Goal: Use online tool/utility: Utilize a website feature to perform a specific function

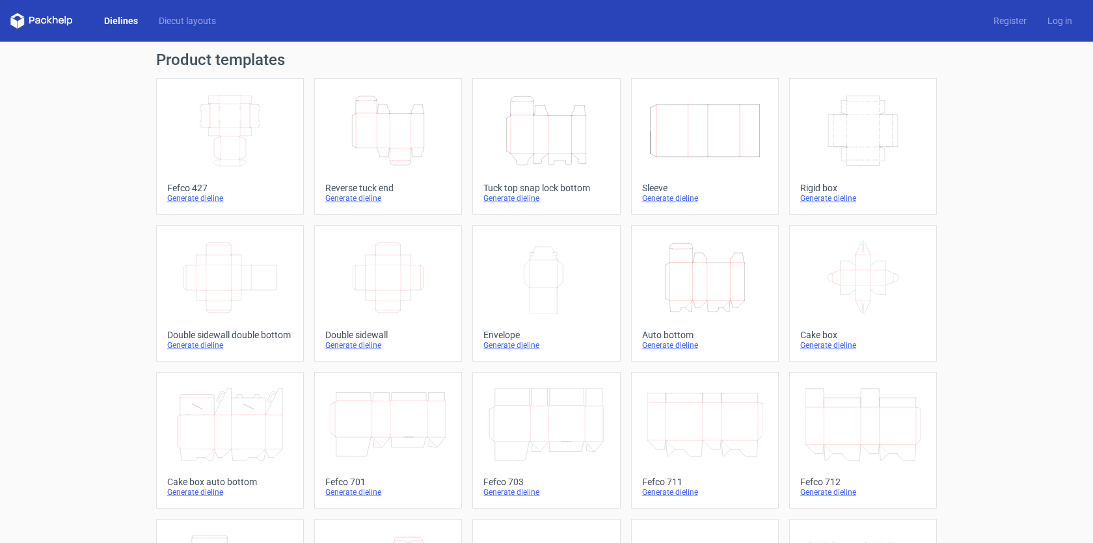
click at [830, 200] on div "Generate dieline" at bounding box center [863, 198] width 126 height 10
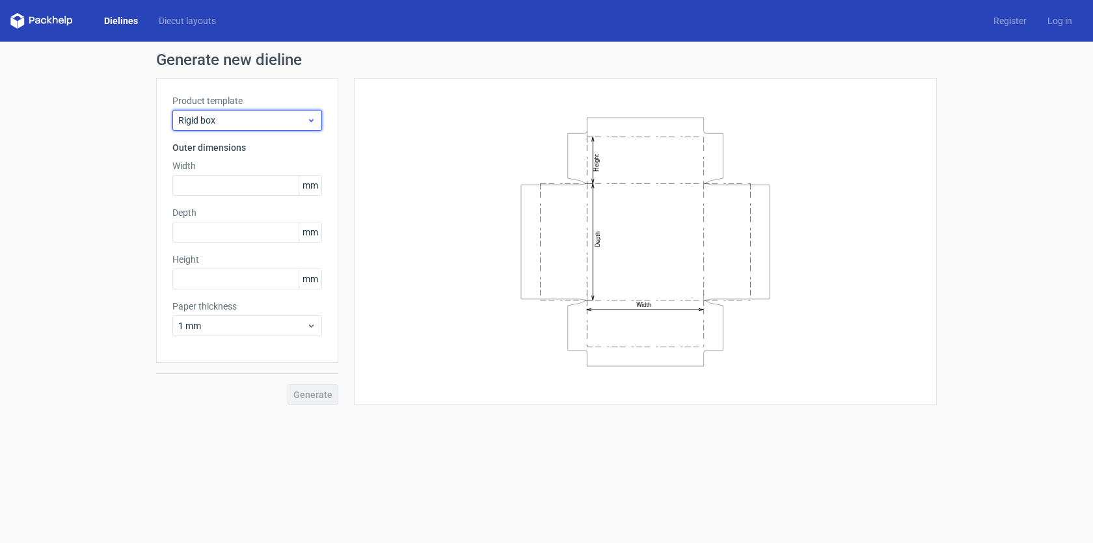
click at [274, 116] on span "Rigid box" at bounding box center [242, 120] width 128 height 13
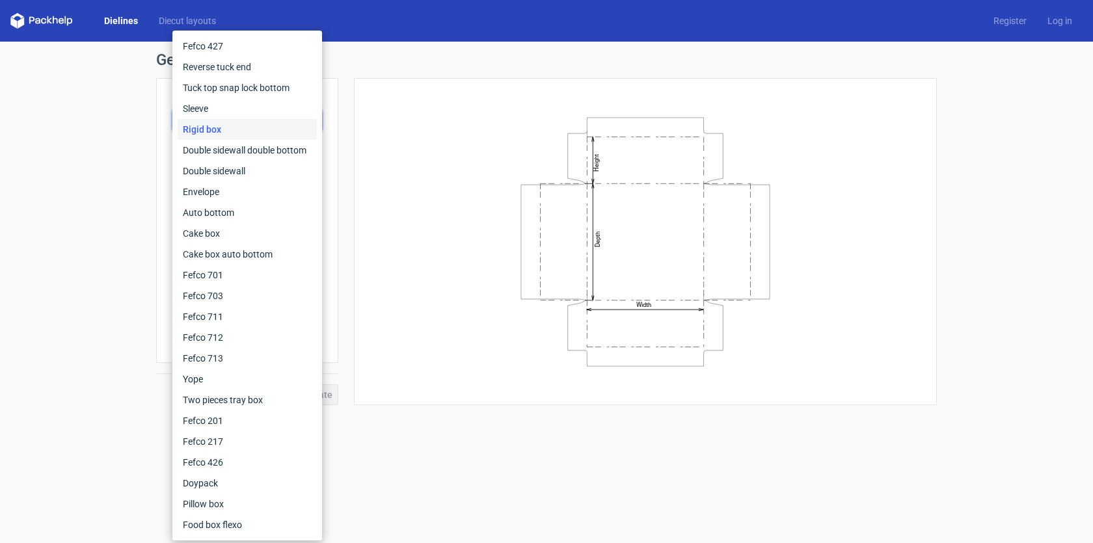
click at [398, 474] on form "Generate new dieline Product template Rigid box Outer dimensions Width mm Depth…" at bounding box center [546, 293] width 1093 height 502
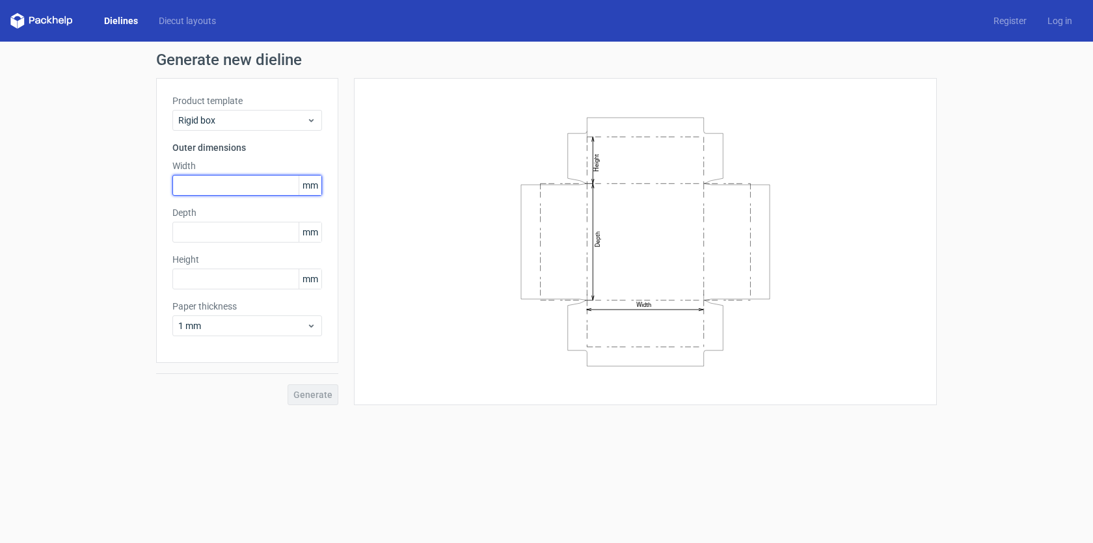
click at [272, 184] on input "text" at bounding box center [247, 185] width 150 height 21
type input "300"
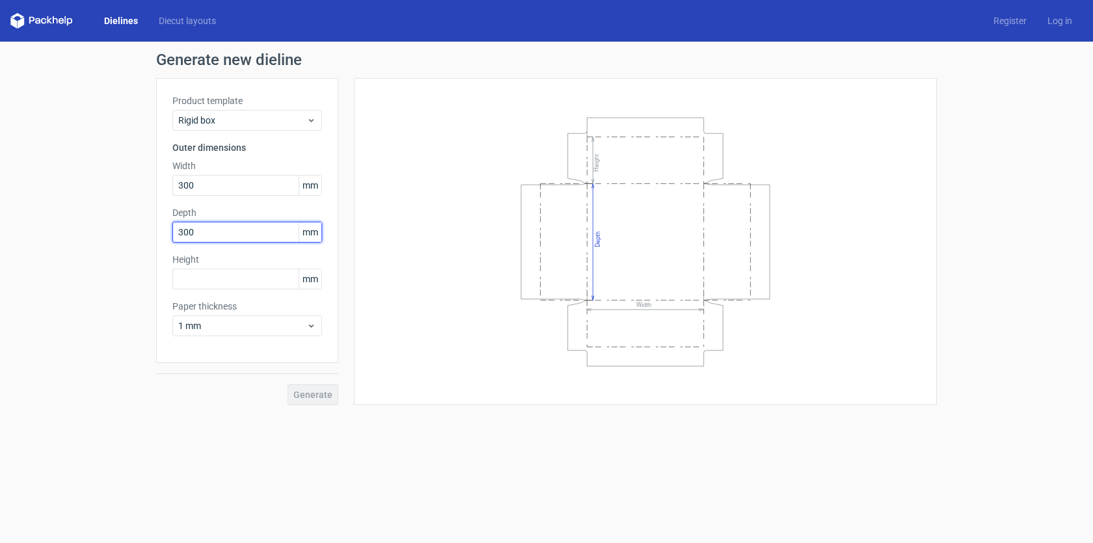
type input "300"
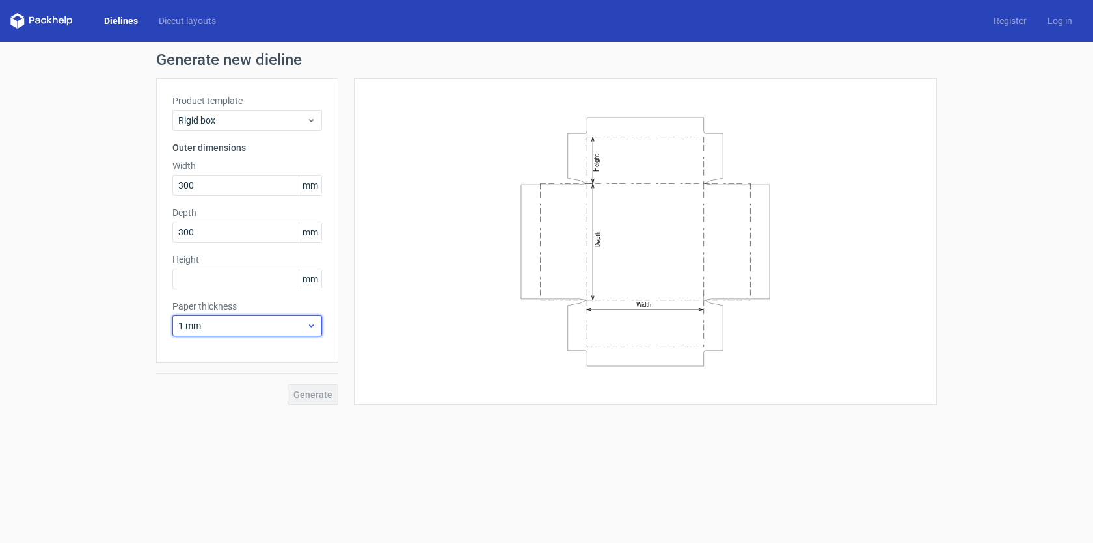
click at [252, 323] on span "1 mm" at bounding box center [242, 326] width 128 height 13
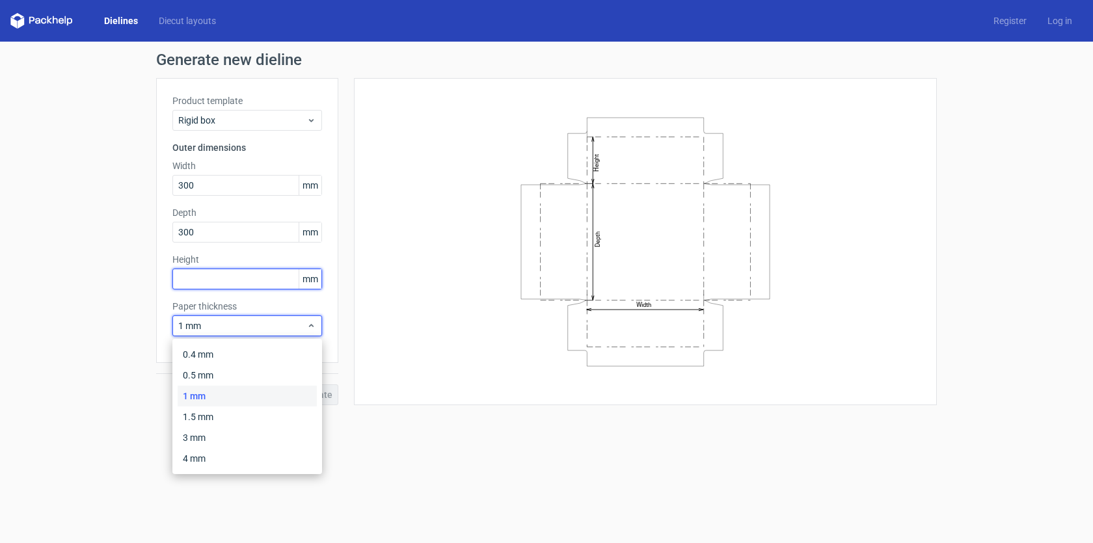
click at [265, 273] on input "text" at bounding box center [247, 279] width 150 height 21
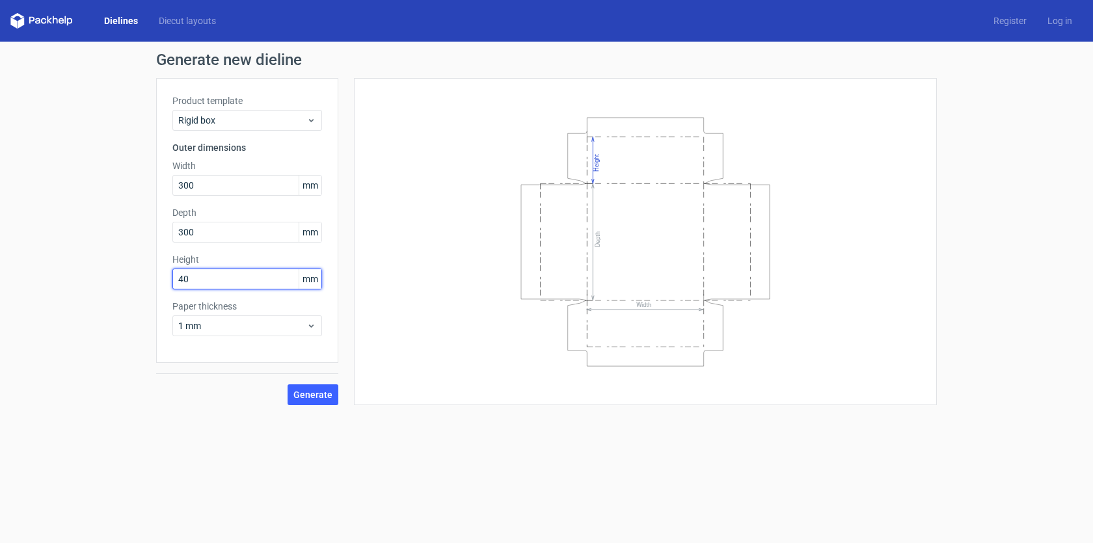
type input "40"
click at [323, 388] on button "Generate" at bounding box center [313, 395] width 51 height 21
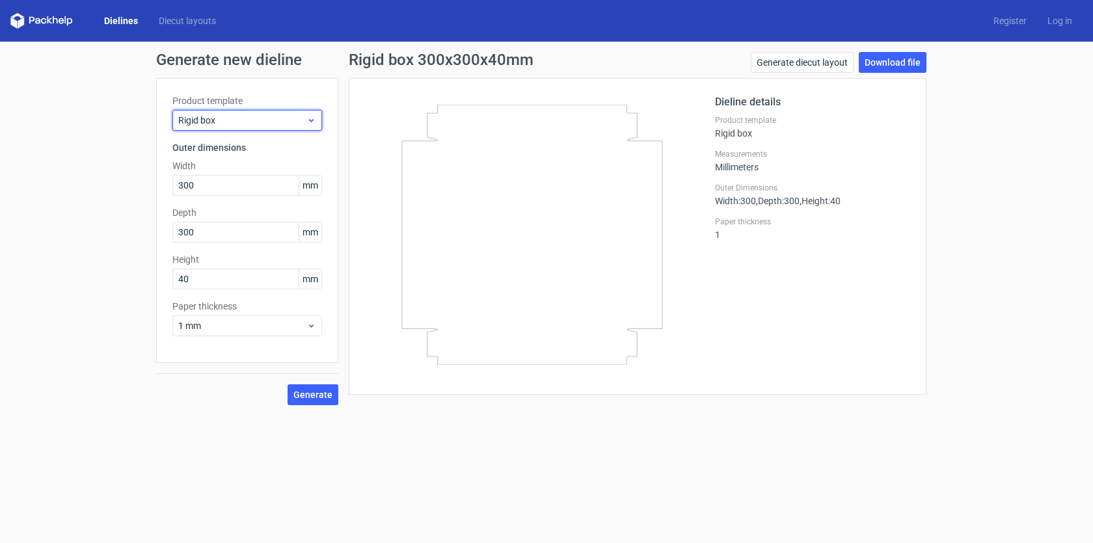
click at [294, 124] on span "Rigid box" at bounding box center [242, 120] width 128 height 13
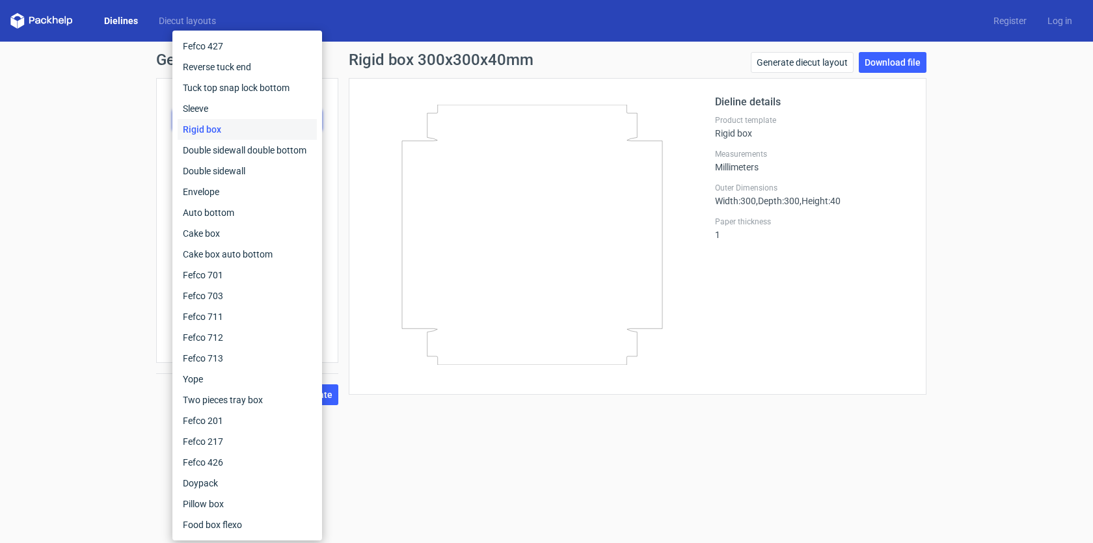
click at [130, 55] on div "Generate new dieline Product template Rigid box Outer dimensions Width 300 mm D…" at bounding box center [546, 229] width 1093 height 374
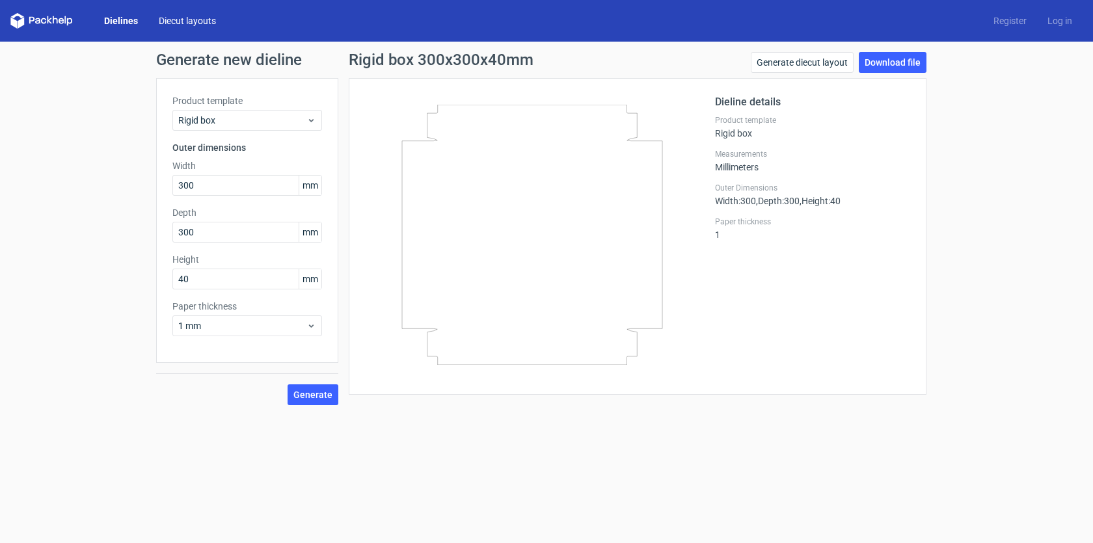
click at [176, 21] on link "Diecut layouts" at bounding box center [187, 20] width 78 height 13
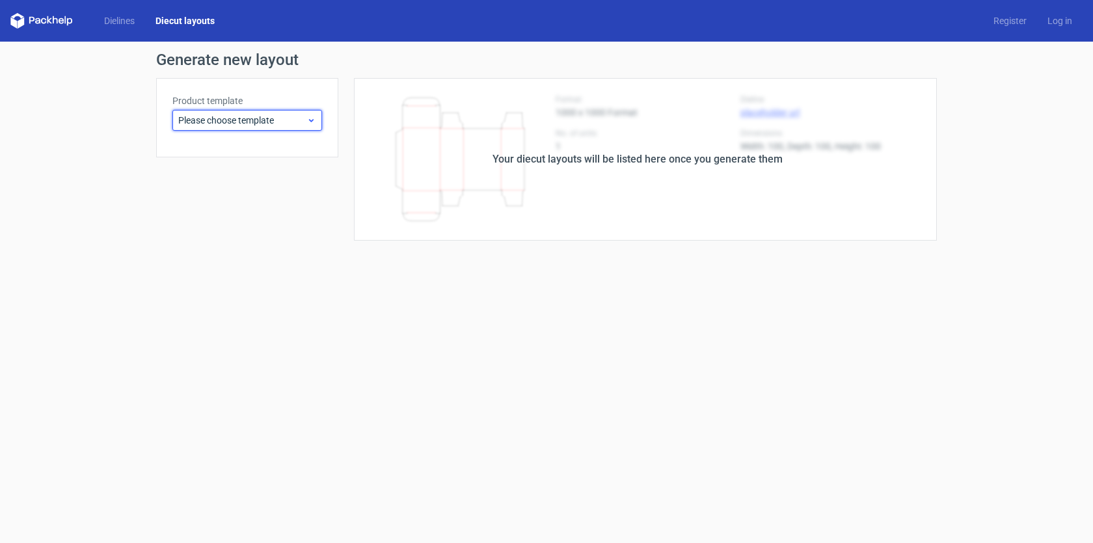
click at [261, 113] on div "Please choose template" at bounding box center [247, 120] width 150 height 21
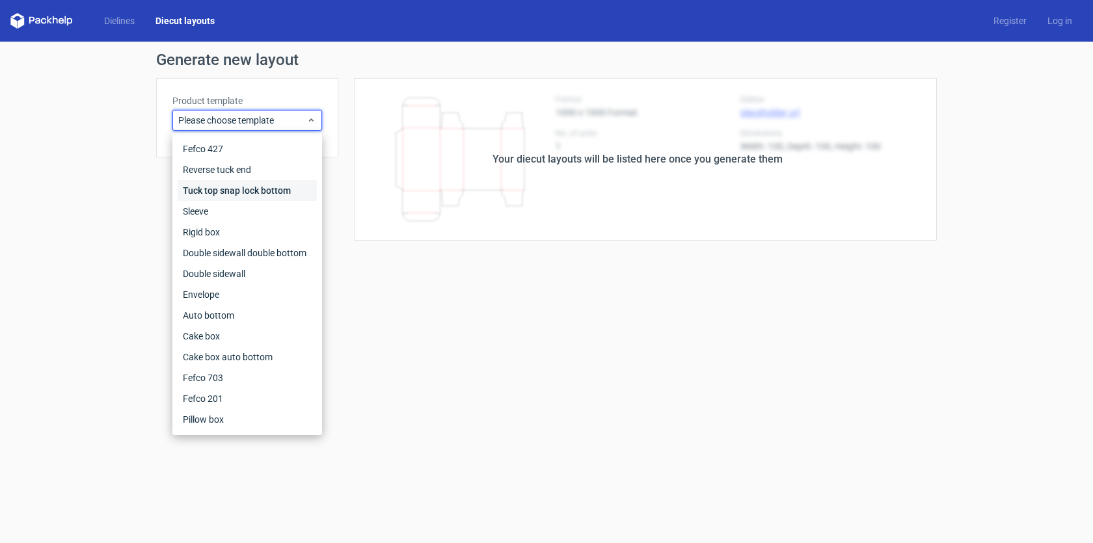
click at [277, 191] on div "Tuck top snap lock bottom" at bounding box center [247, 190] width 139 height 21
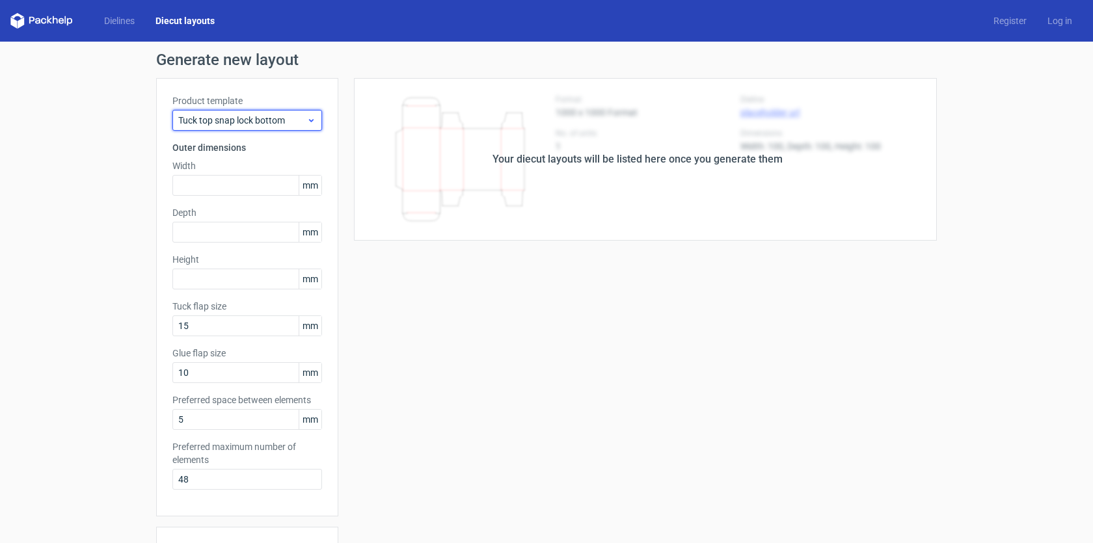
click at [247, 122] on span "Tuck top snap lock bottom" at bounding box center [242, 120] width 128 height 13
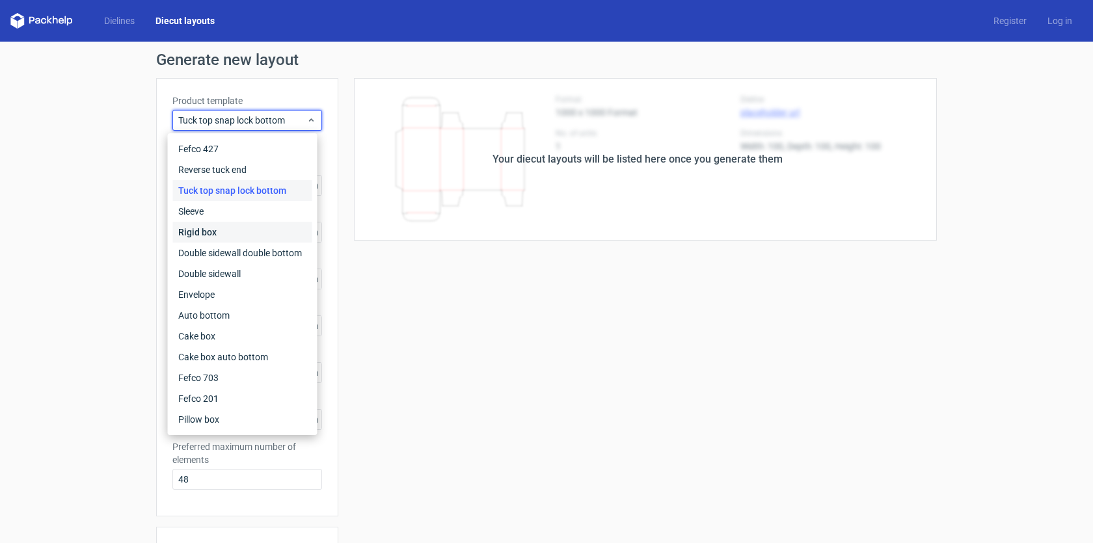
click at [260, 232] on div "Rigid box" at bounding box center [242, 232] width 139 height 21
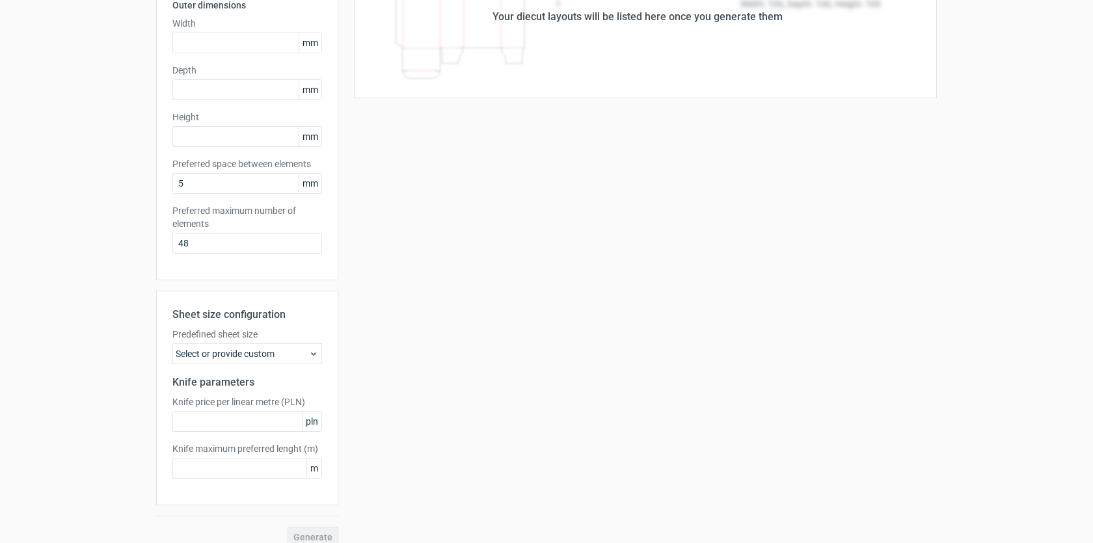
scroll to position [157, 0]
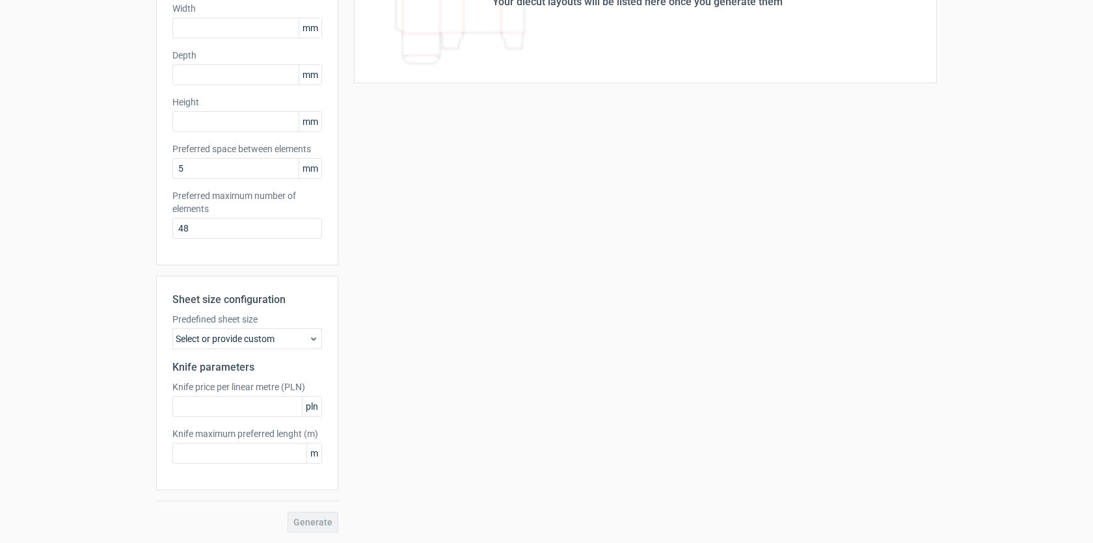
click at [286, 336] on div "Select or provide custom" at bounding box center [247, 339] width 150 height 21
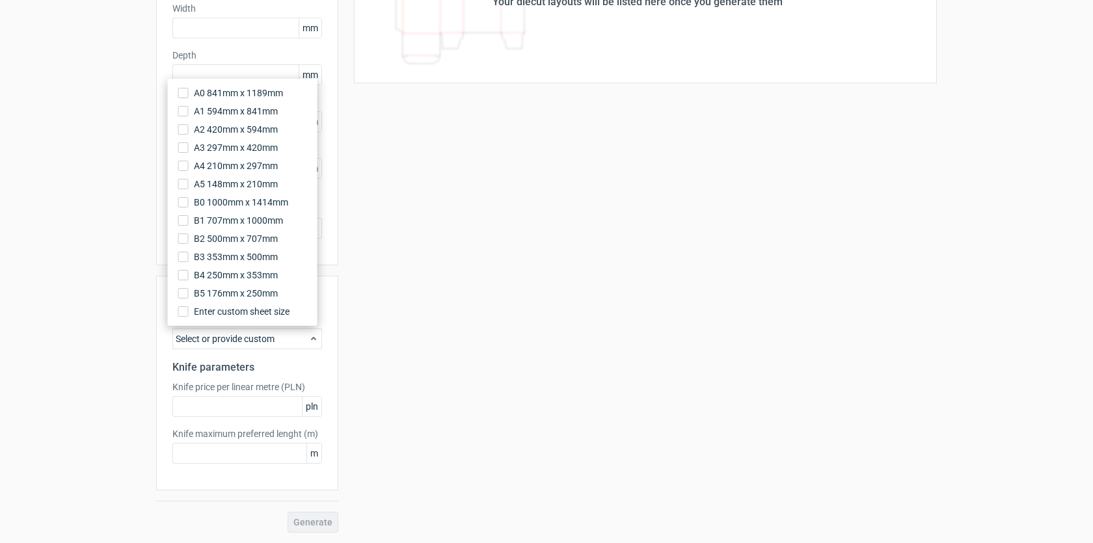
click at [360, 346] on div "Your diecut layouts will be listed here once you generate them Height Depth Wid…" at bounding box center [637, 227] width 599 height 612
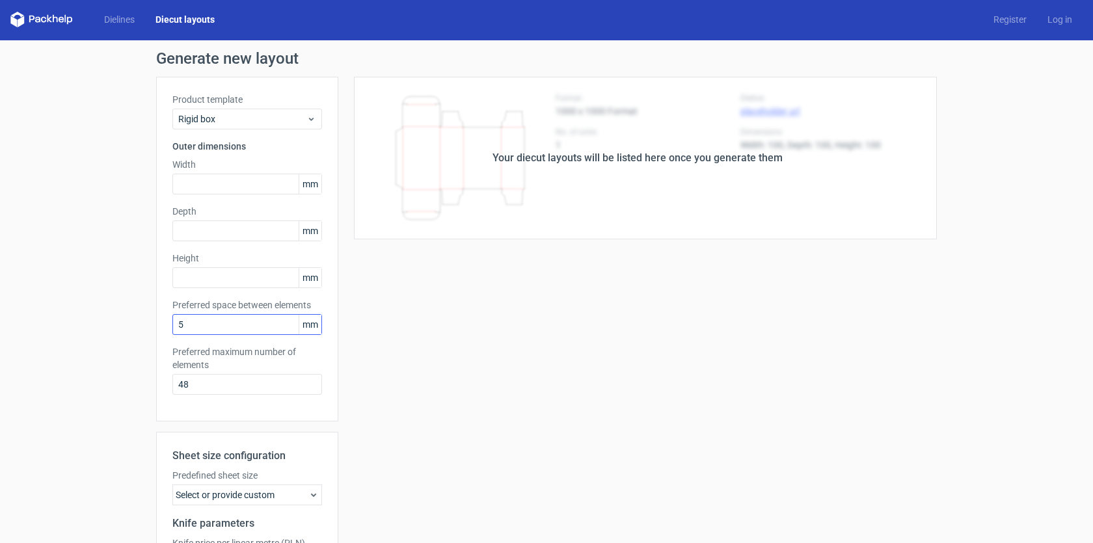
scroll to position [0, 0]
